Goal: Task Accomplishment & Management: Manage account settings

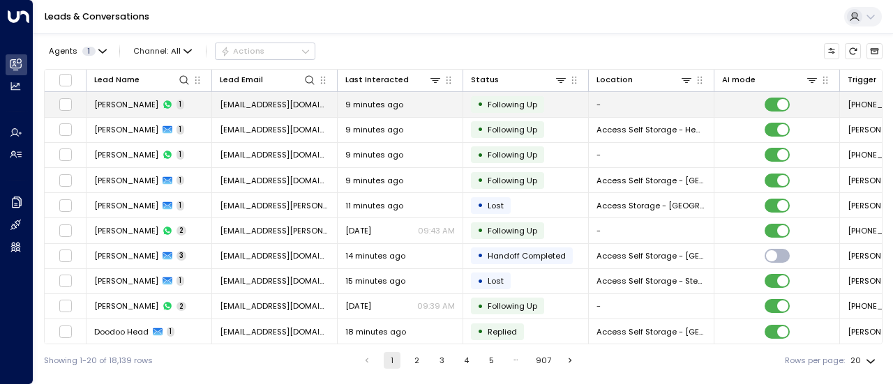
click at [578, 105] on td "• Following Up" at bounding box center [526, 104] width 126 height 24
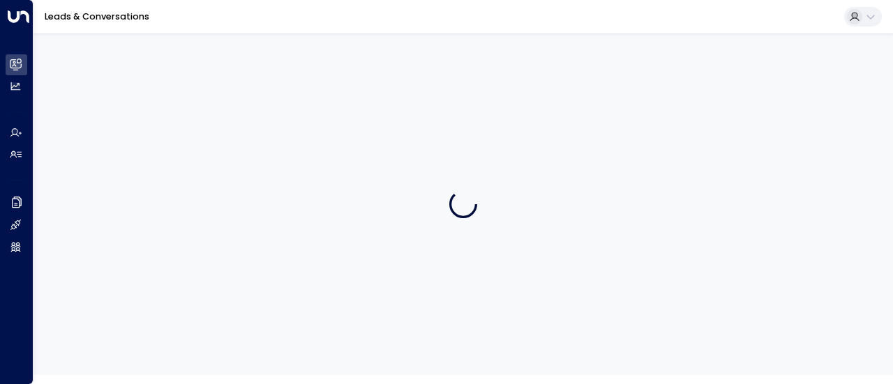
click at [578, 105] on div at bounding box center [462, 204] width 859 height 342
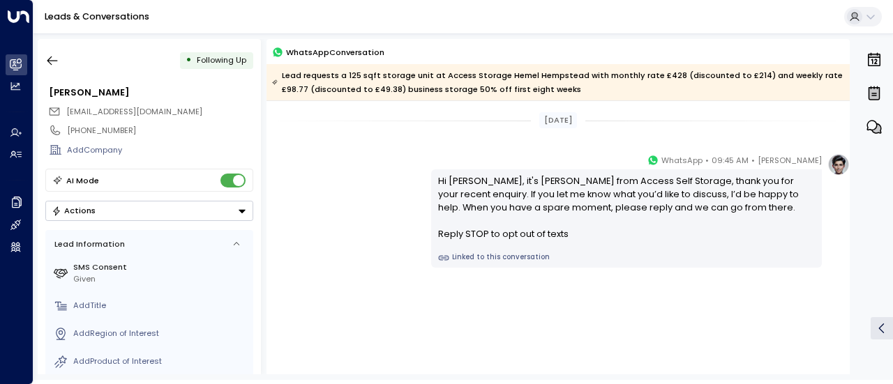
click at [578, 105] on div "[DATE]" at bounding box center [557, 120] width 583 height 38
click at [576, 103] on div "[DATE]" at bounding box center [557, 120] width 583 height 38
click at [425, 136] on div "[DATE]" at bounding box center [557, 120] width 583 height 38
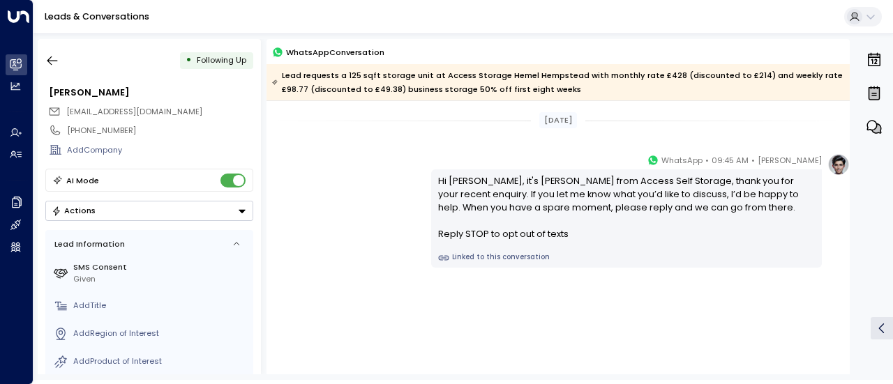
click at [331, 206] on div "[PERSON_NAME] • 09:45 AM • WhatsApp Hi [PERSON_NAME], it's [PERSON_NAME] from A…" at bounding box center [557, 210] width 583 height 114
click at [421, 171] on div "[PERSON_NAME] • 09:45 AM • WhatsApp Hi [PERSON_NAME], it's [PERSON_NAME] from A…" at bounding box center [557, 210] width 583 height 114
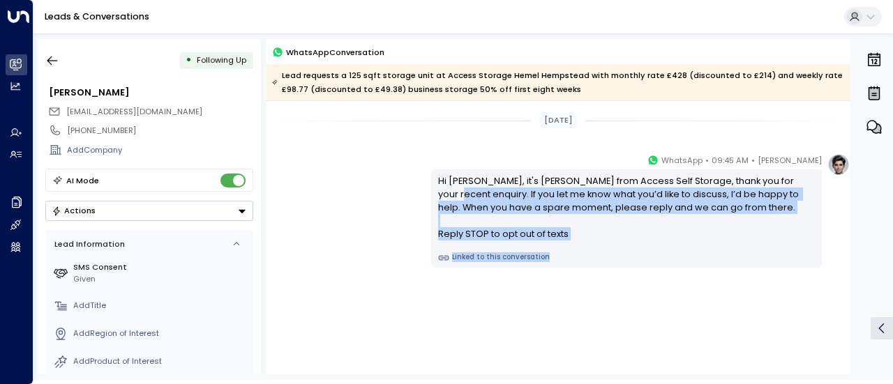
drag, startPoint x: 587, startPoint y: 306, endPoint x: 428, endPoint y: 195, distance: 194.9
click at [428, 195] on div "[PERSON_NAME] • 09:45 AM • WhatsApp Hi [PERSON_NAME], it's [PERSON_NAME] from A…" at bounding box center [557, 266] width 583 height 226
click at [499, 321] on div "[PERSON_NAME] • 09:45 AM • WhatsApp Hi [PERSON_NAME], it's [PERSON_NAME] from A…" at bounding box center [557, 266] width 583 height 226
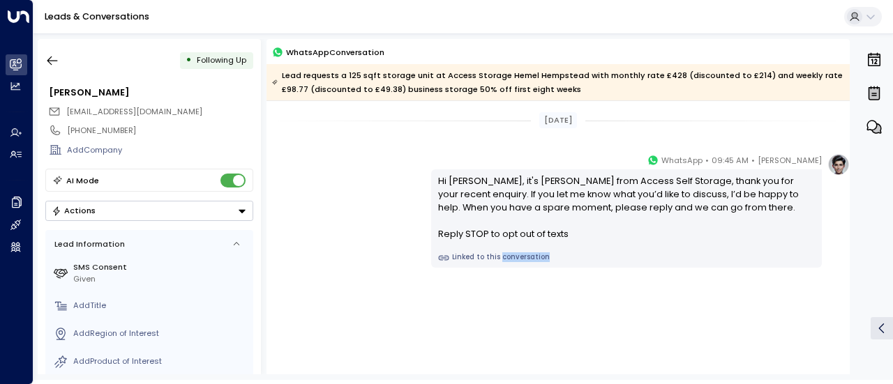
click at [499, 321] on div "[PERSON_NAME] • 09:45 AM • WhatsApp Hi [PERSON_NAME], it's [PERSON_NAME] from A…" at bounding box center [557, 266] width 583 height 226
click at [443, 175] on div "Hi [PERSON_NAME], it's [PERSON_NAME] from Access Self Storage, thank you for yo…" at bounding box center [626, 207] width 377 height 67
drag, startPoint x: 443, startPoint y: 175, endPoint x: 421, endPoint y: 164, distance: 24.3
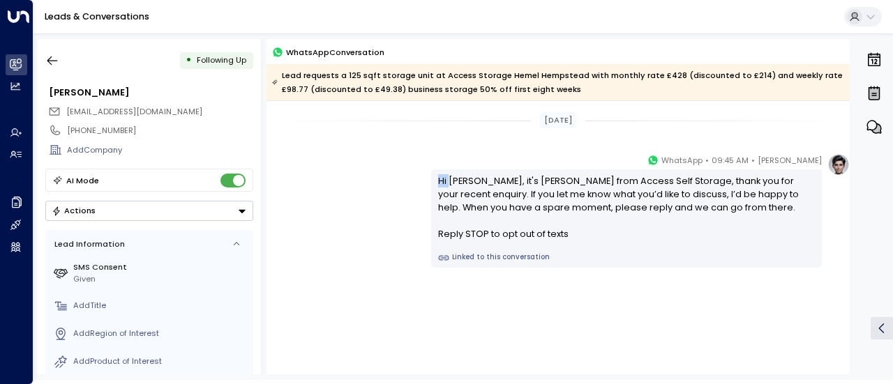
click at [421, 164] on div "[PERSON_NAME] • 09:45 AM • WhatsApp Hi [PERSON_NAME], it's [PERSON_NAME] from A…" at bounding box center [557, 210] width 583 height 114
click at [638, 326] on div "[PERSON_NAME] • 09:45 AM • WhatsApp Hi [PERSON_NAME], it's [PERSON_NAME] from A…" at bounding box center [557, 266] width 583 height 226
click at [820, 229] on div "[PERSON_NAME] • 09:45 AM • WhatsApp Hi [PERSON_NAME], it's [PERSON_NAME] from A…" at bounding box center [640, 210] width 418 height 114
click at [49, 65] on icon "button" at bounding box center [52, 61] width 14 height 14
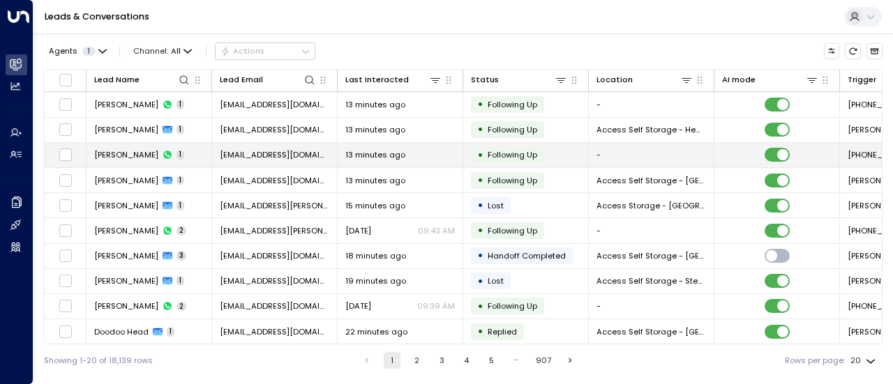
click at [193, 156] on td "[PERSON_NAME] 1" at bounding box center [149, 155] width 126 height 24
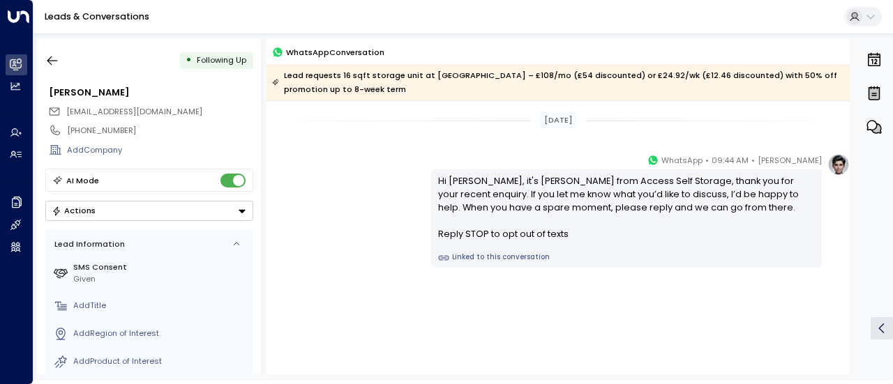
click at [193, 156] on div "Add Company" at bounding box center [149, 150] width 208 height 20
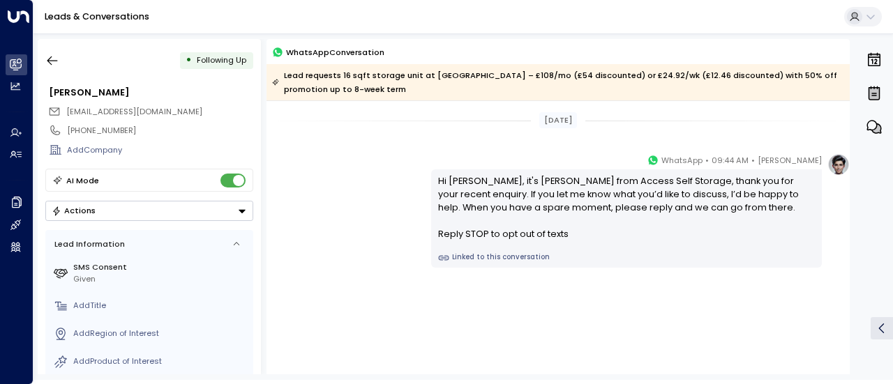
click at [193, 156] on div "Add Company" at bounding box center [149, 150] width 208 height 20
click at [131, 90] on icon at bounding box center [136, 91] width 11 height 11
click at [47, 59] on icon "button" at bounding box center [52, 61] width 14 height 14
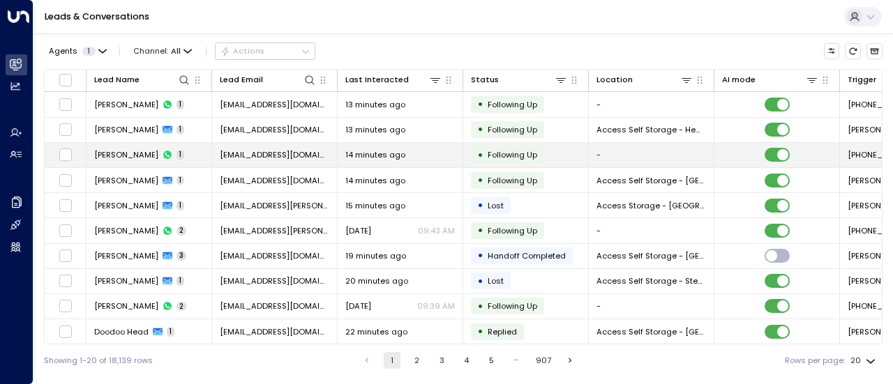
drag, startPoint x: 47, startPoint y: 59, endPoint x: 123, endPoint y: 152, distance: 120.9
click at [123, 152] on div "Agents 1 Channel: All Actions Lead Name Lead Email Last Interacted Status Locat…" at bounding box center [463, 204] width 838 height 343
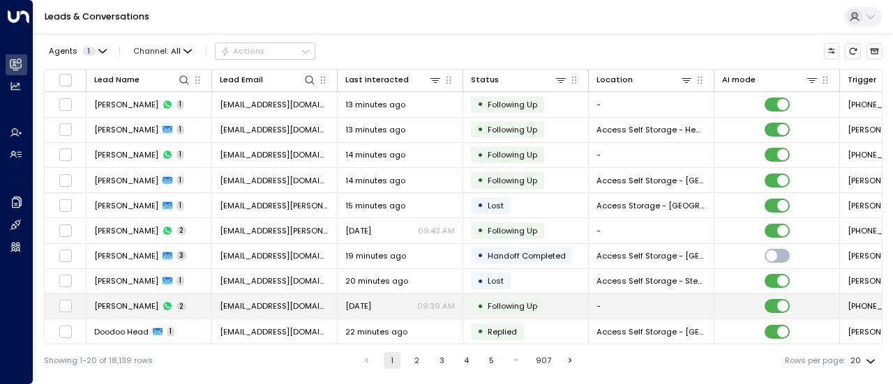
click at [194, 306] on td "[PERSON_NAME] 2" at bounding box center [149, 306] width 126 height 24
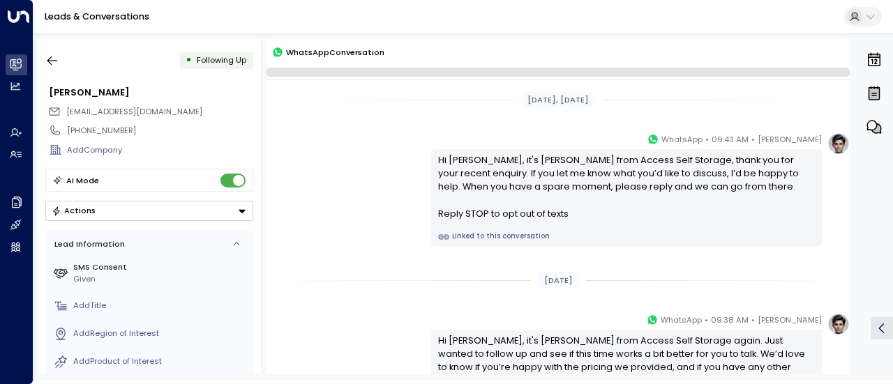
scroll to position [138, 0]
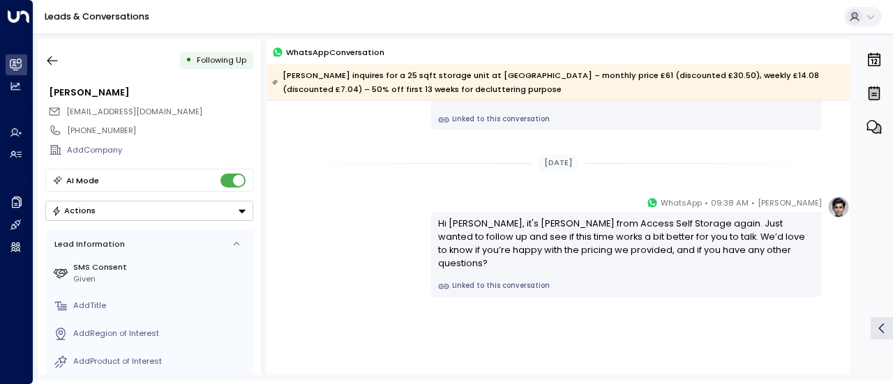
drag, startPoint x: 195, startPoint y: 307, endPoint x: 197, endPoint y: 315, distance: 8.0
click at [60, 73] on div "• Following Up [PERSON_NAME] [EMAIL_ADDRESS][DOMAIN_NAME] [PHONE_NUMBER] Add Co…" at bounding box center [149, 206] width 223 height 335
click at [52, 57] on icon "button" at bounding box center [52, 61] width 14 height 14
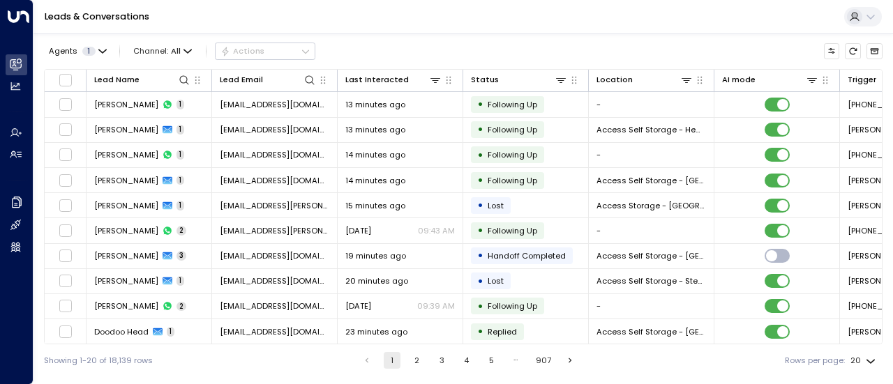
click at [52, 57] on button "Agents 1" at bounding box center [77, 50] width 66 height 15
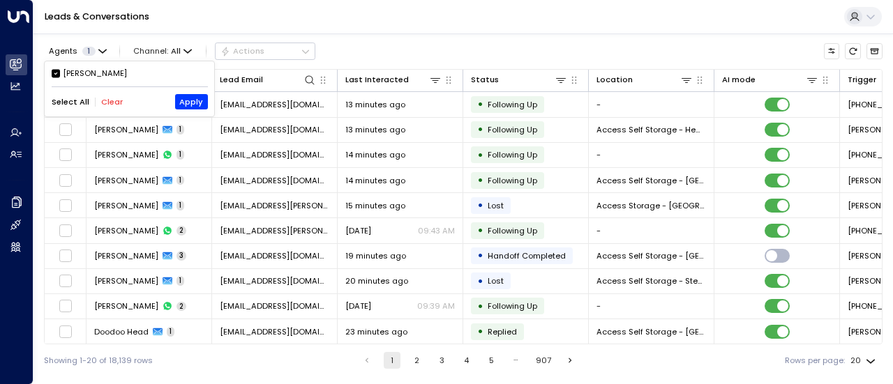
click at [188, 157] on div at bounding box center [446, 192] width 893 height 384
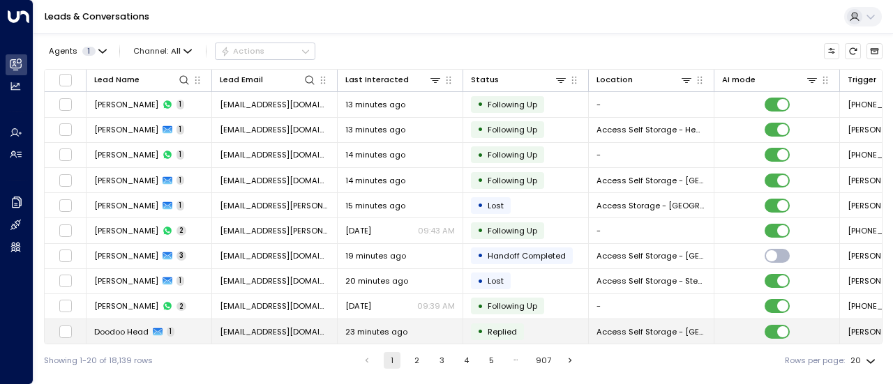
scroll to position [1, 0]
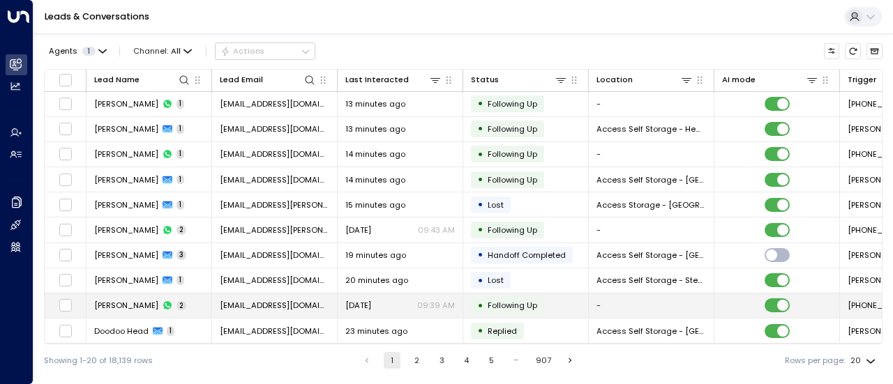
click at [186, 306] on td "[PERSON_NAME] 2" at bounding box center [149, 306] width 126 height 24
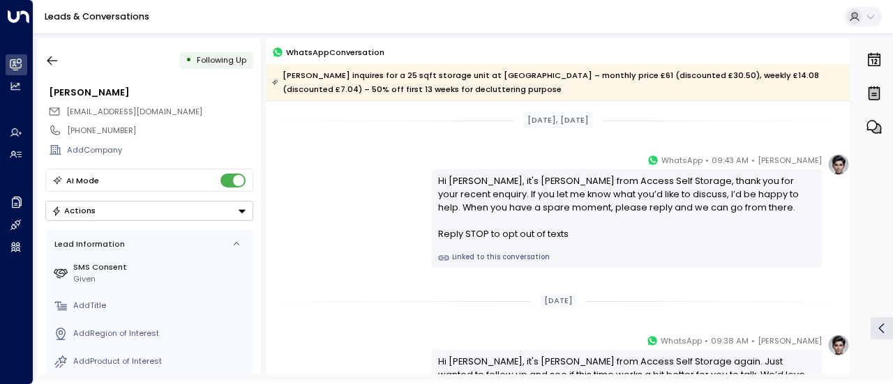
scroll to position [158, 0]
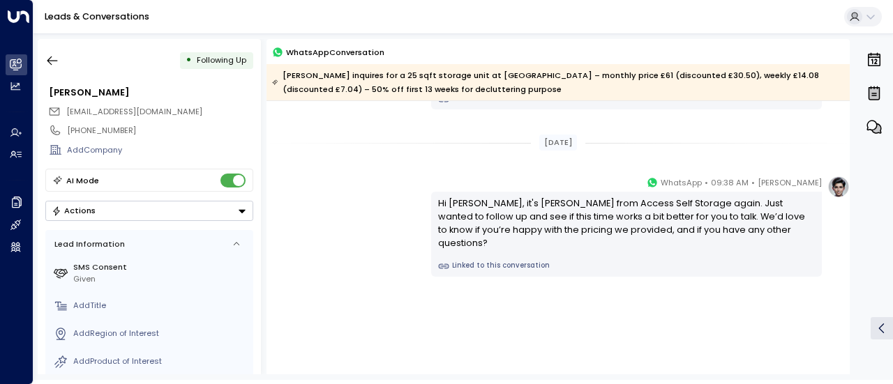
click at [186, 306] on div "Add Title" at bounding box center [160, 306] width 175 height 12
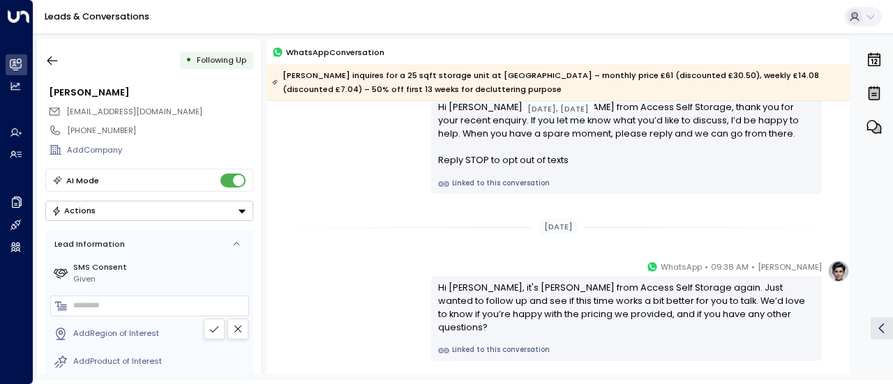
scroll to position [0, 0]
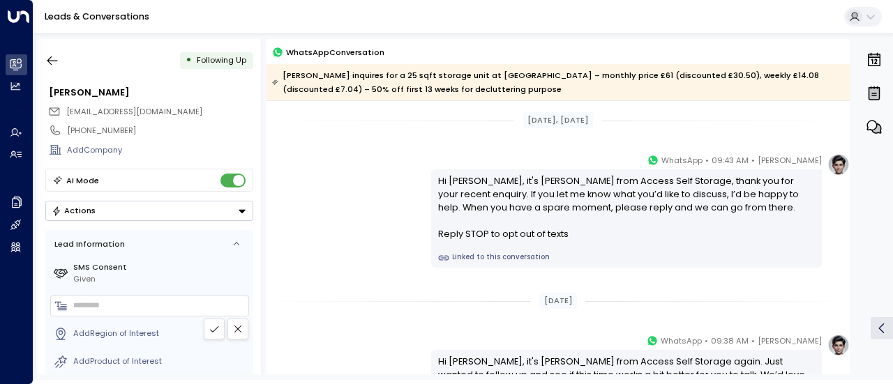
click at [410, 257] on div "[PERSON_NAME] • 09:43 AM • WhatsApp Hi [PERSON_NAME], it's [PERSON_NAME] from A…" at bounding box center [557, 210] width 583 height 114
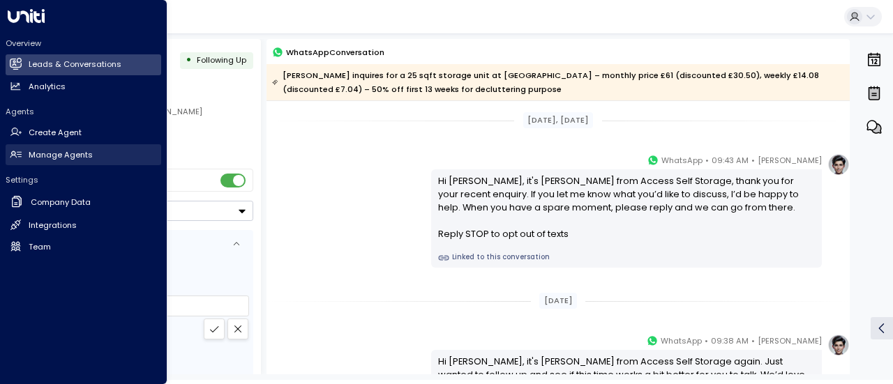
click at [57, 151] on h2 "Manage Agents" at bounding box center [61, 155] width 64 height 12
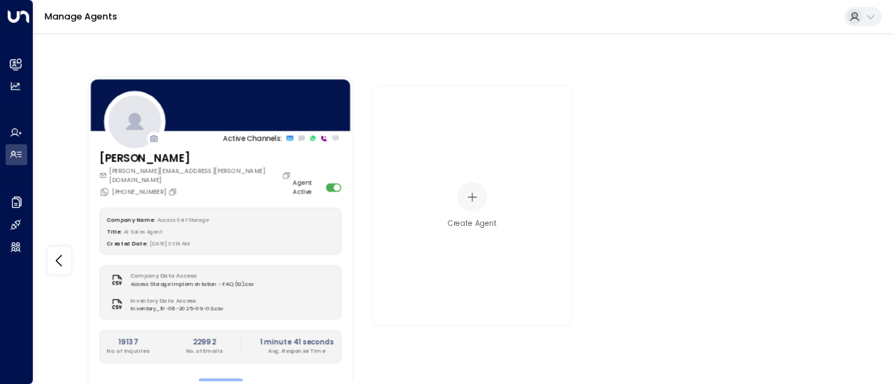
drag, startPoint x: 375, startPoint y: 319, endPoint x: 216, endPoint y: 361, distance: 165.1
click at [216, 361] on div "Company Name: Access Self Storage Title: AI Sales Agent Created Date: [DATE] 01…" at bounding box center [221, 301] width 242 height 187
click at [216, 379] on button "Edit" at bounding box center [220, 387] width 44 height 16
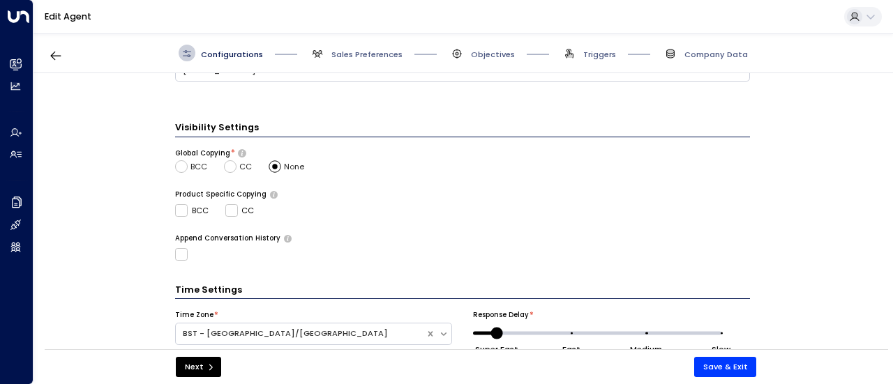
scroll to position [503, 0]
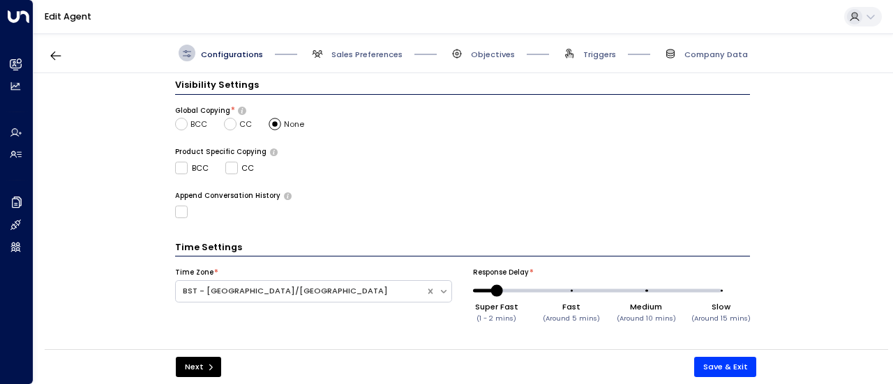
drag, startPoint x: 286, startPoint y: 326, endPoint x: 237, endPoint y: 331, distance: 49.1
click at [237, 331] on div "Time Zone * BST - [GEOGRAPHIC_DATA]/London Response Delay * Super Fast (1 - 2 m…" at bounding box center [462, 305] width 575 height 74
click at [209, 370] on icon "submit" at bounding box center [210, 367] width 3 height 6
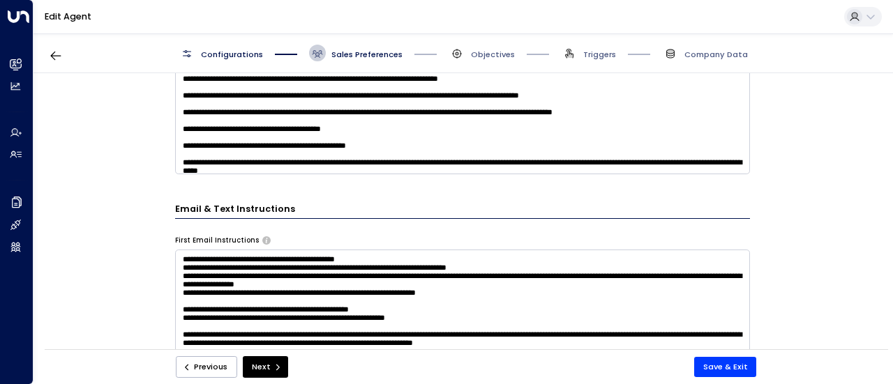
click at [209, 370] on button "Previous" at bounding box center [206, 367] width 61 height 22
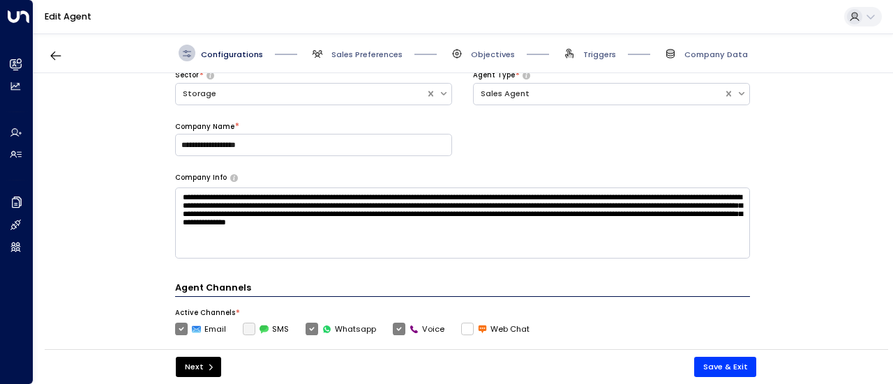
scroll to position [296, 0]
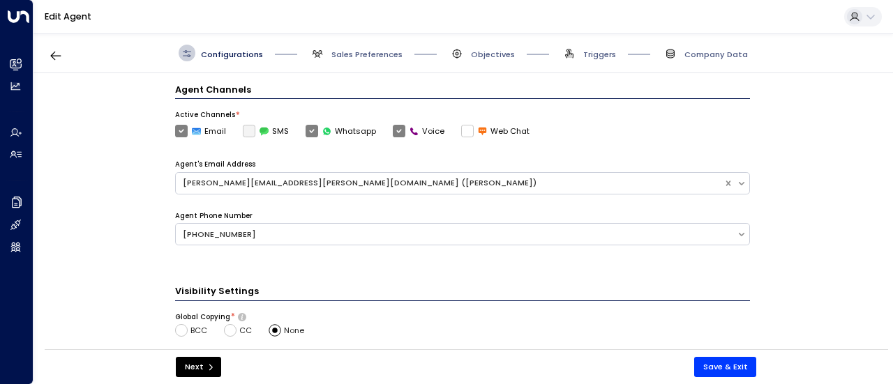
click at [120, 313] on div "**********" at bounding box center [462, 215] width 858 height 284
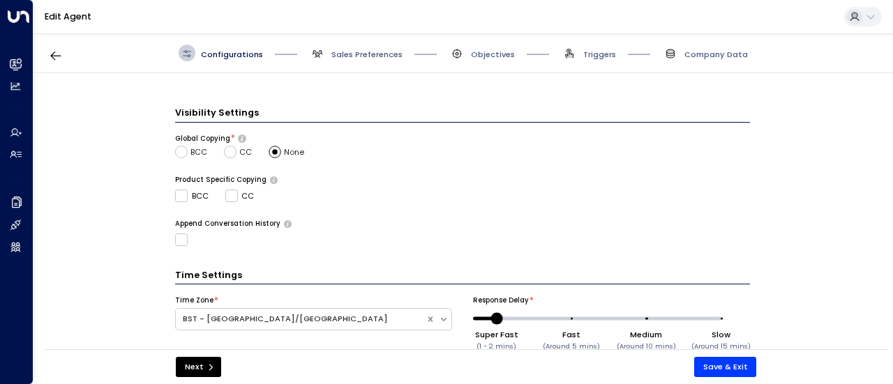
scroll to position [503, 0]
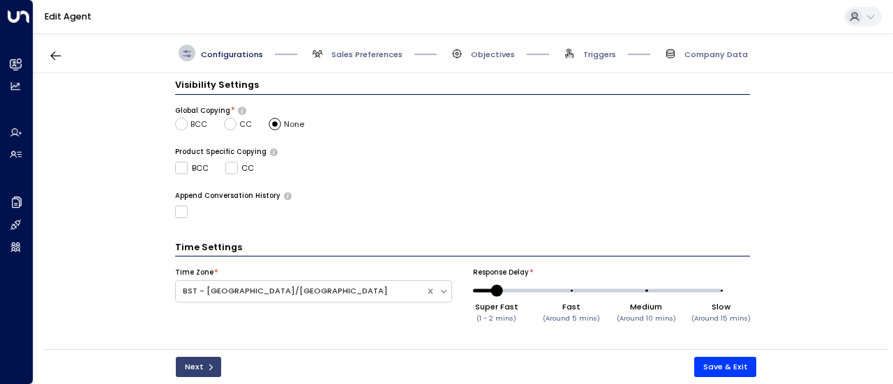
click at [194, 369] on button "Next" at bounding box center [198, 367] width 45 height 20
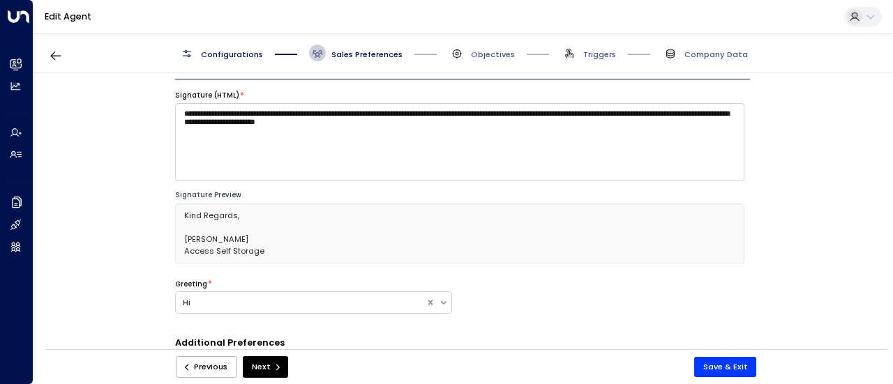
scroll to position [17, 0]
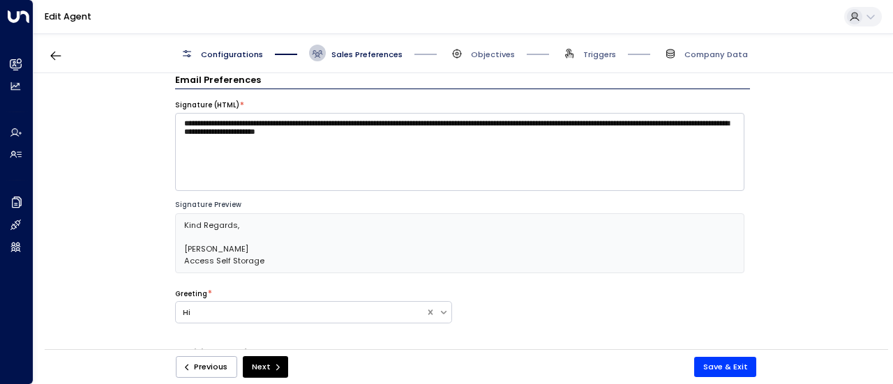
click at [194, 369] on button "Previous" at bounding box center [206, 367] width 61 height 22
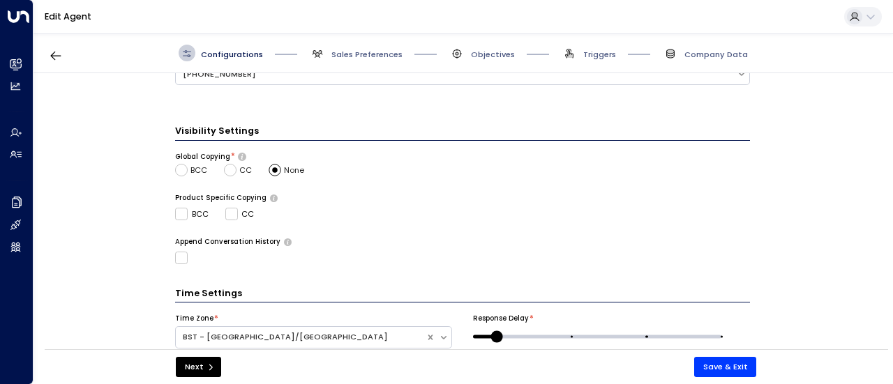
scroll to position [503, 0]
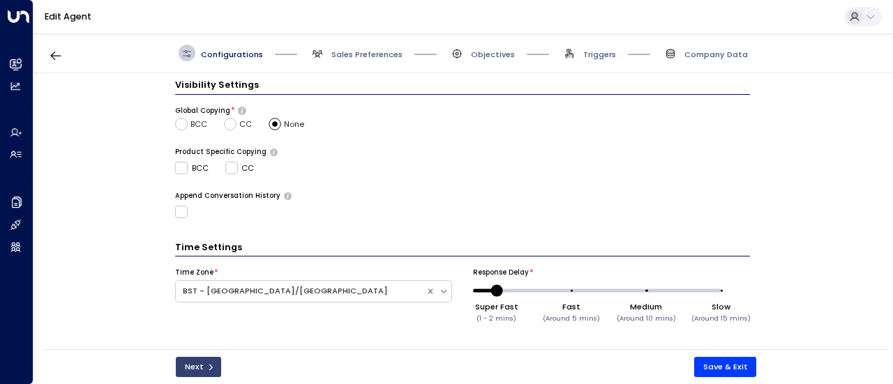
click at [191, 363] on button "Next" at bounding box center [198, 367] width 45 height 20
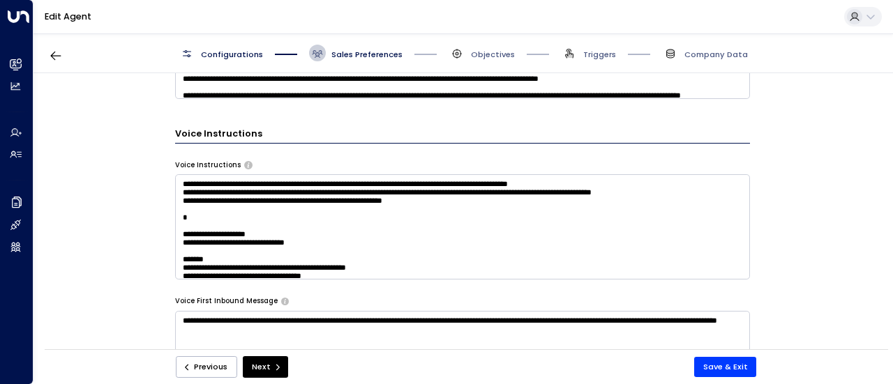
scroll to position [896, 0]
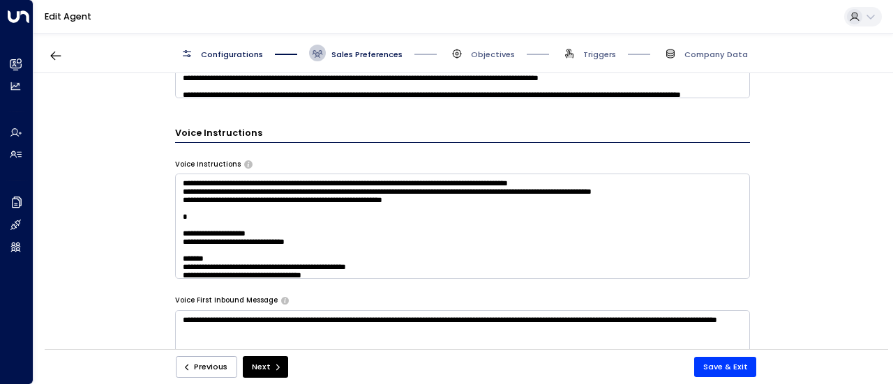
click at [165, 284] on div "**********" at bounding box center [462, 215] width 858 height 284
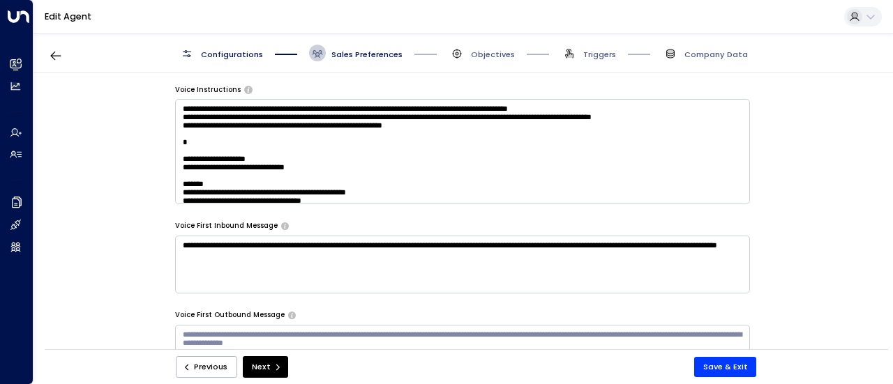
scroll to position [972, 0]
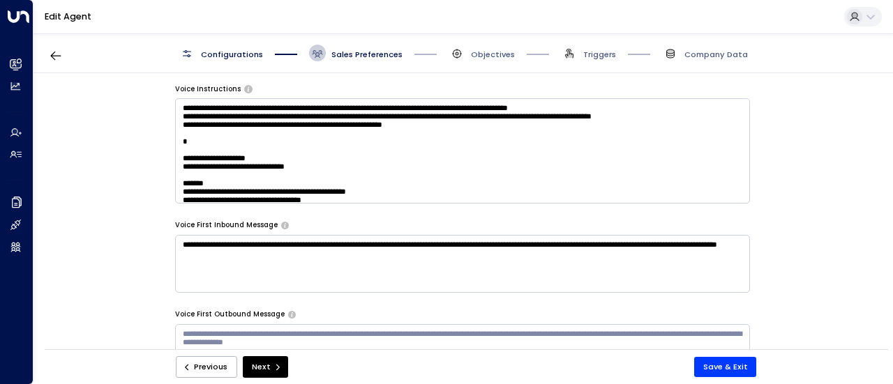
click at [283, 193] on textarea at bounding box center [462, 150] width 575 height 105
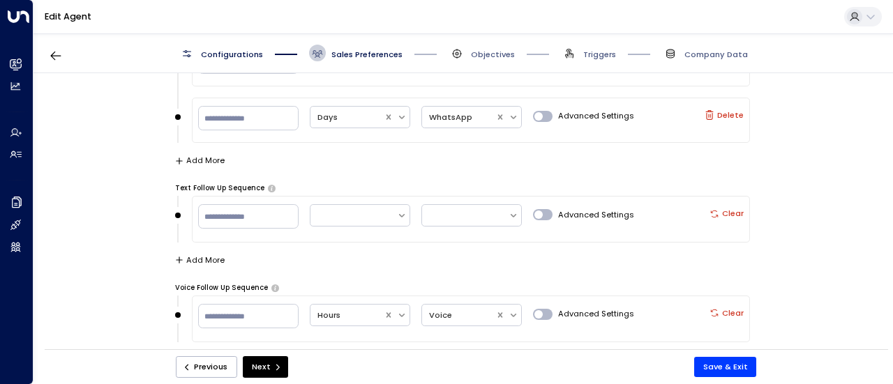
scroll to position [1593, 0]
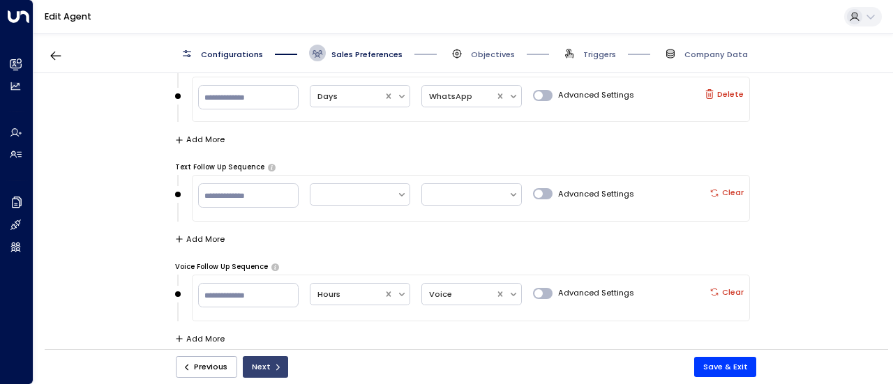
click at [259, 368] on button "Next" at bounding box center [265, 367] width 45 height 22
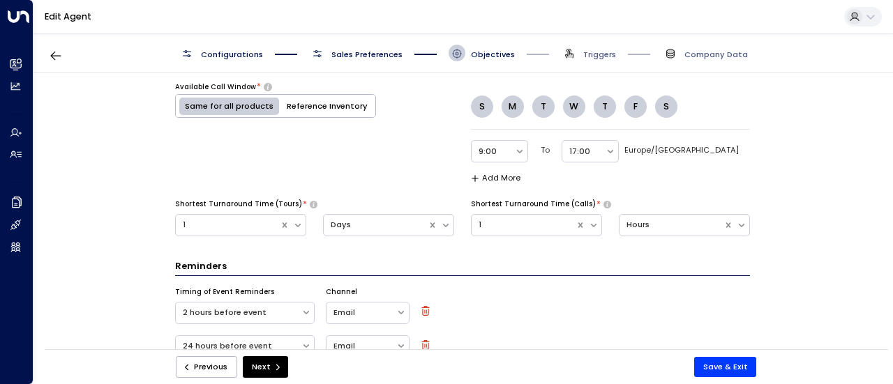
scroll to position [979, 0]
